Goal: Contribute content

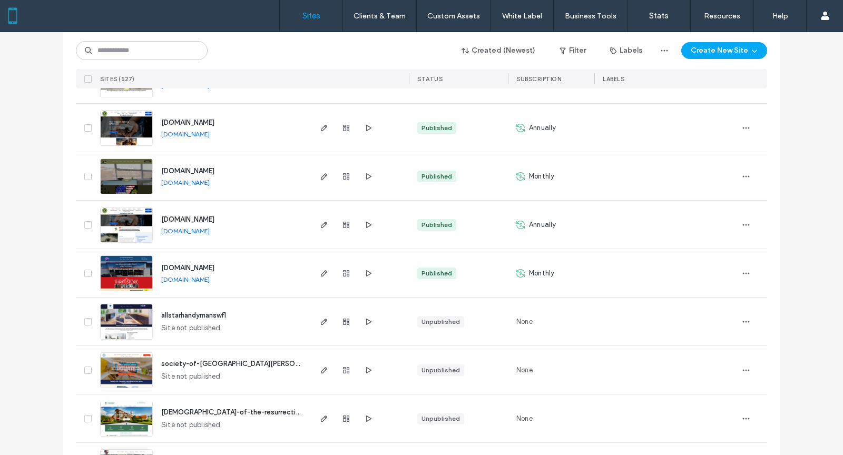
scroll to position [1176, 0]
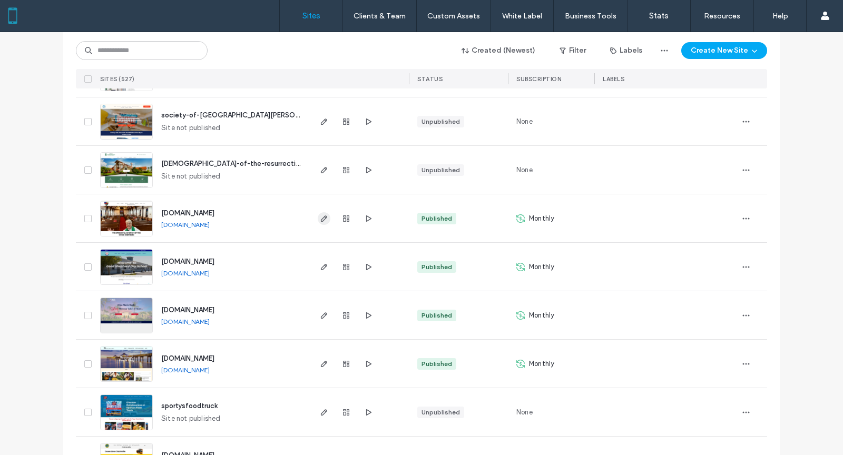
click at [321, 216] on use "button" at bounding box center [324, 218] width 6 height 6
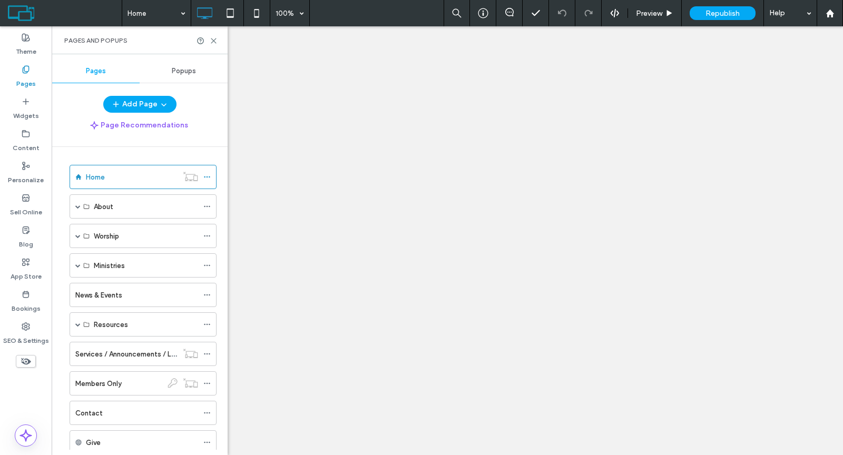
click at [98, 283] on div "News & Events" at bounding box center [136, 294] width 123 height 23
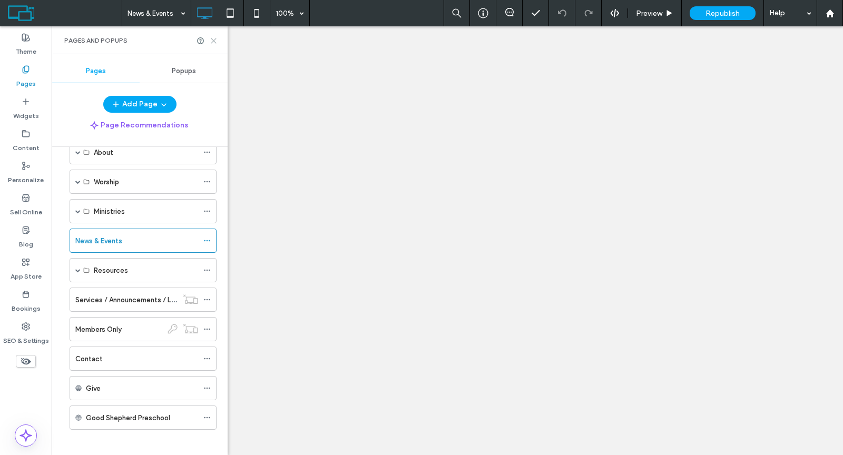
click at [213, 40] on use at bounding box center [213, 40] width 5 height 5
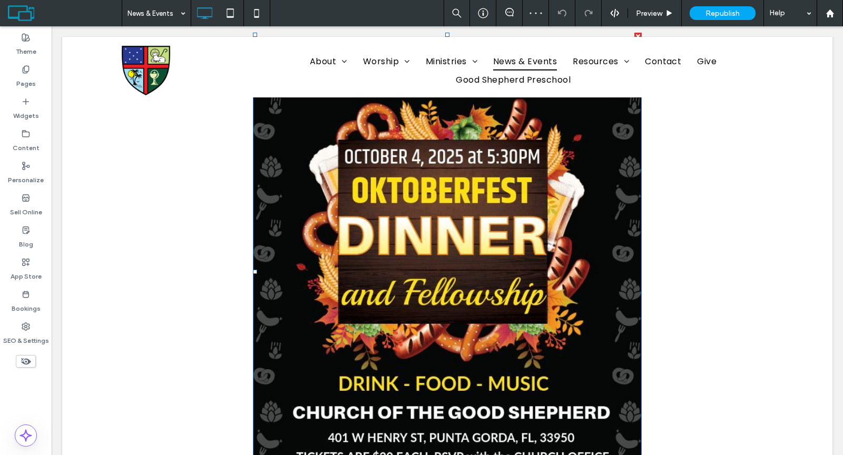
scroll to position [442, 0]
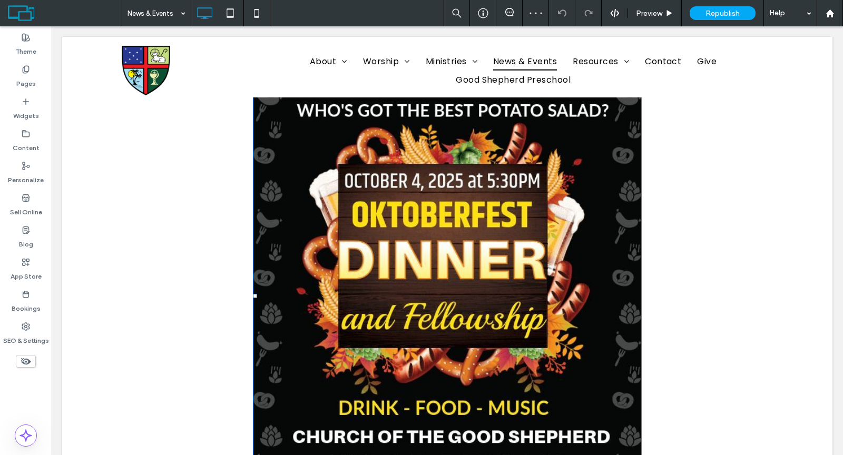
click at [366, 301] on img at bounding box center [447, 296] width 389 height 478
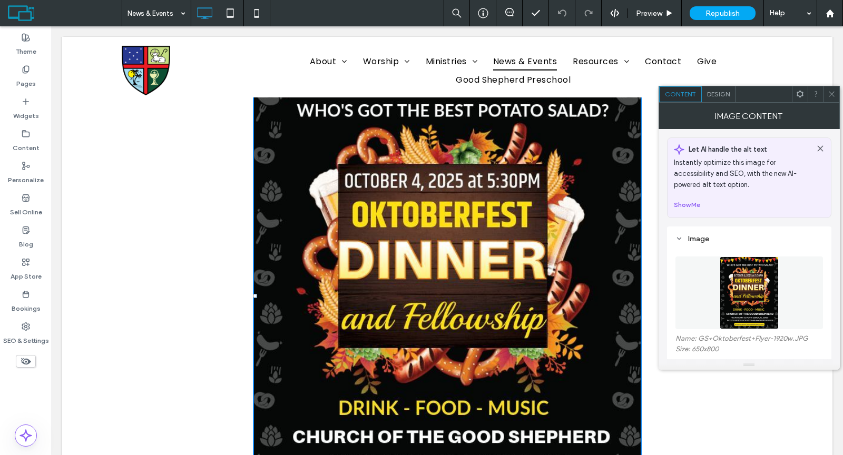
scroll to position [18, 0]
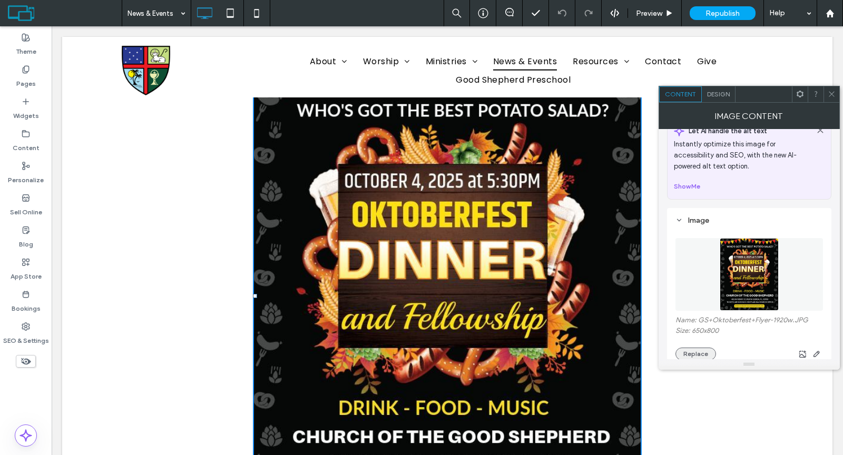
click at [695, 351] on button "Replace" at bounding box center [695, 354] width 41 height 13
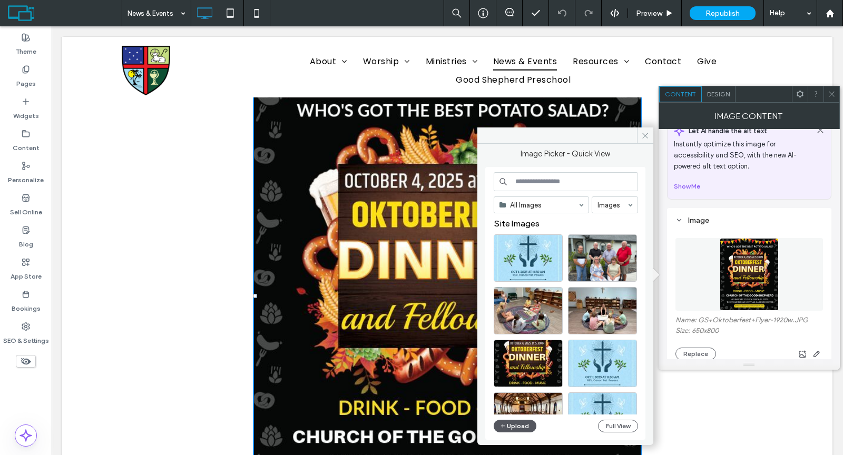
click at [515, 428] on button "Upload" at bounding box center [515, 426] width 43 height 13
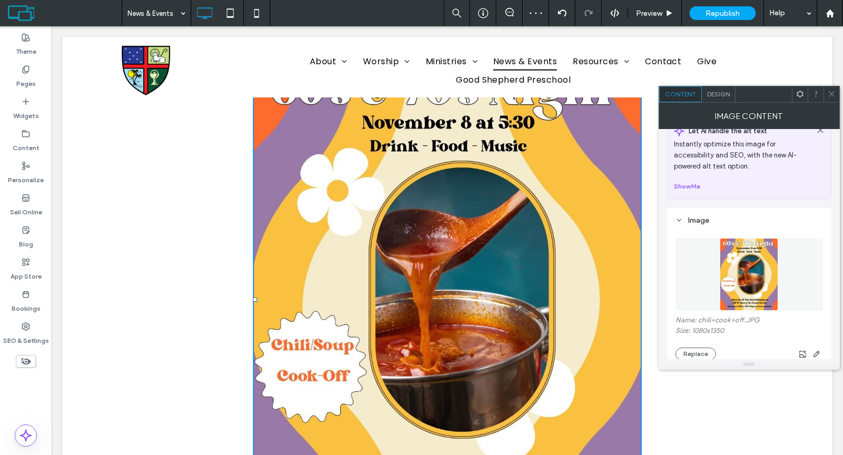
click at [826, 92] on div at bounding box center [831, 94] width 16 height 16
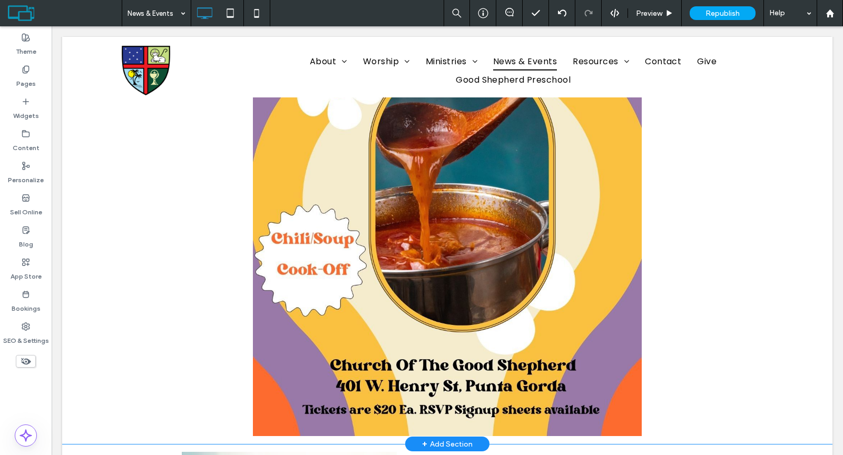
scroll to position [591, 0]
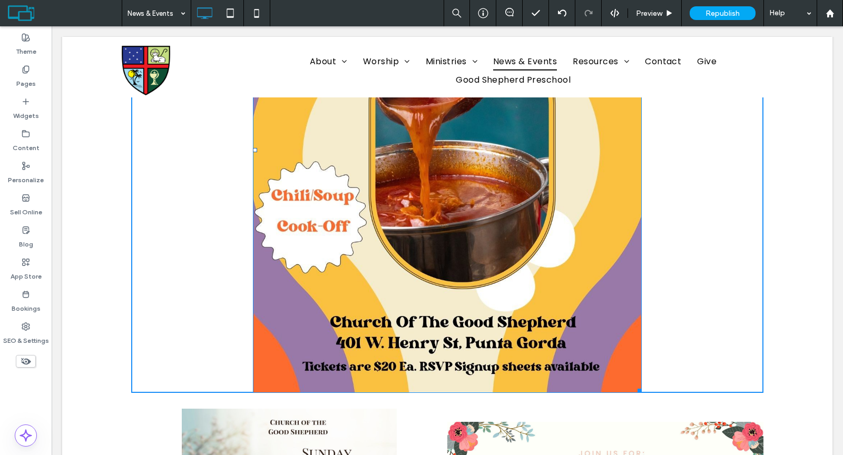
drag, startPoint x: 634, startPoint y: 390, endPoint x: 580, endPoint y: 333, distance: 77.9
click at [580, 333] on div "Click To Paste Row Click To Paste Row Brazilian Mission Trip Blog Click To Past…" at bounding box center [447, 250] width 770 height 1468
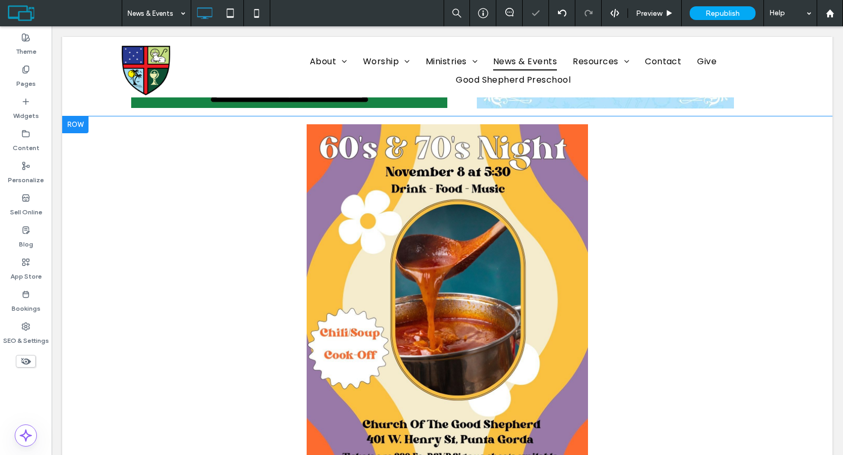
scroll to position [349, 0]
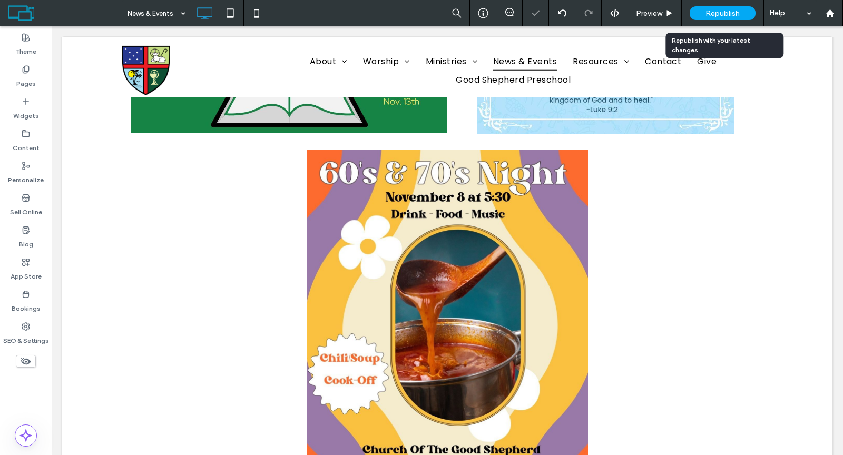
click at [725, 14] on span "Republish" at bounding box center [722, 13] width 34 height 9
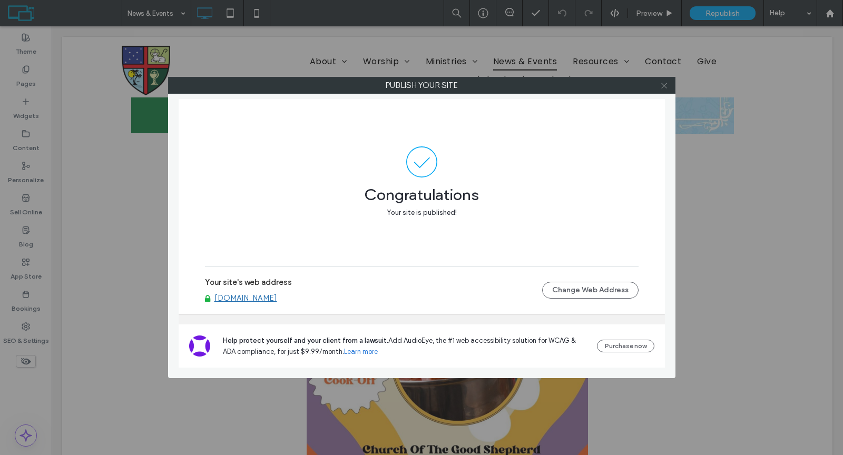
click at [663, 87] on icon at bounding box center [664, 86] width 8 height 8
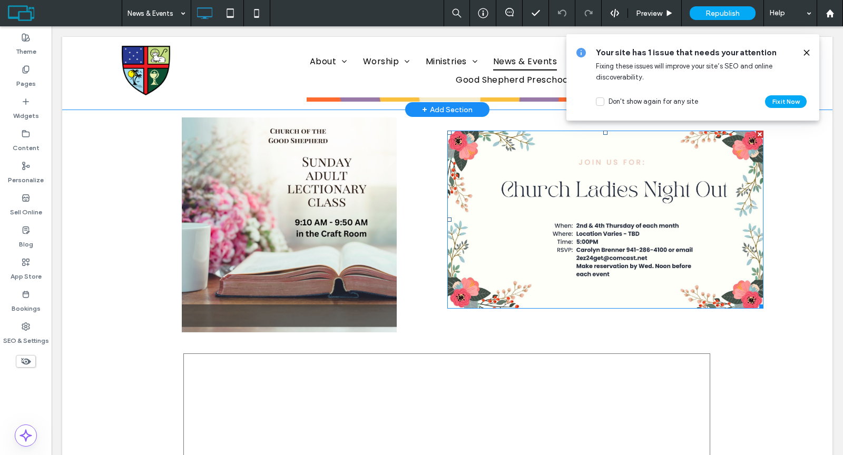
scroll to position [0, 0]
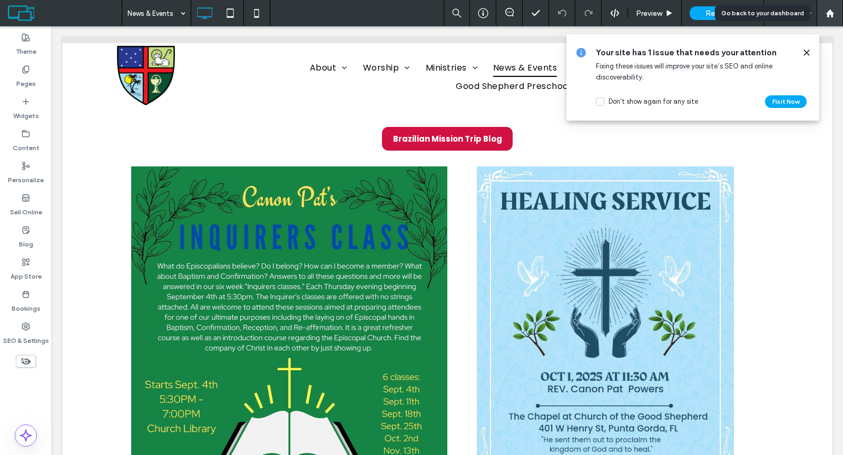
click at [827, 13] on use at bounding box center [829, 13] width 8 height 8
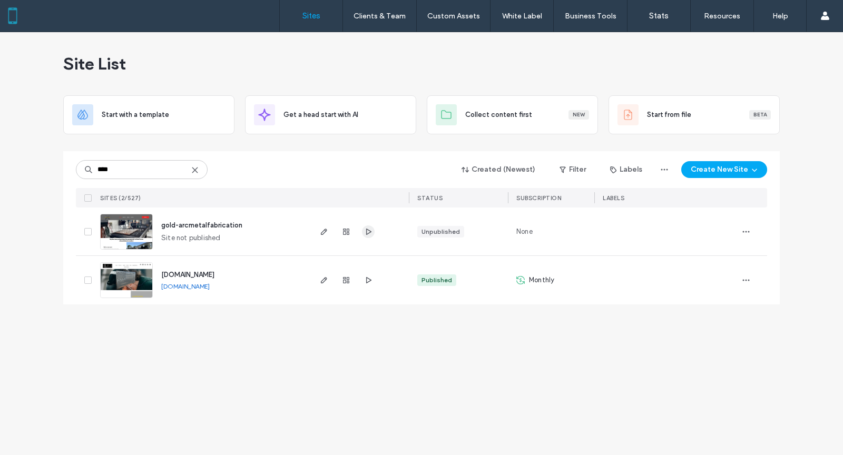
type input "****"
click at [369, 229] on icon "button" at bounding box center [368, 232] width 8 height 8
click at [193, 170] on icon at bounding box center [195, 170] width 8 height 8
